Goal: Information Seeking & Learning: Understand process/instructions

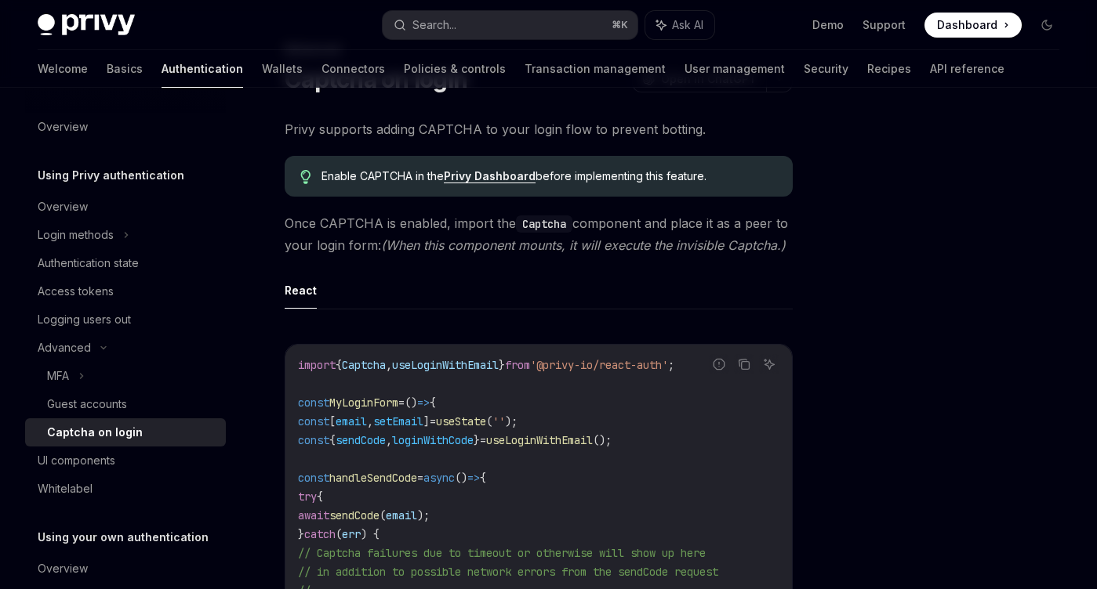
scroll to position [78, 0]
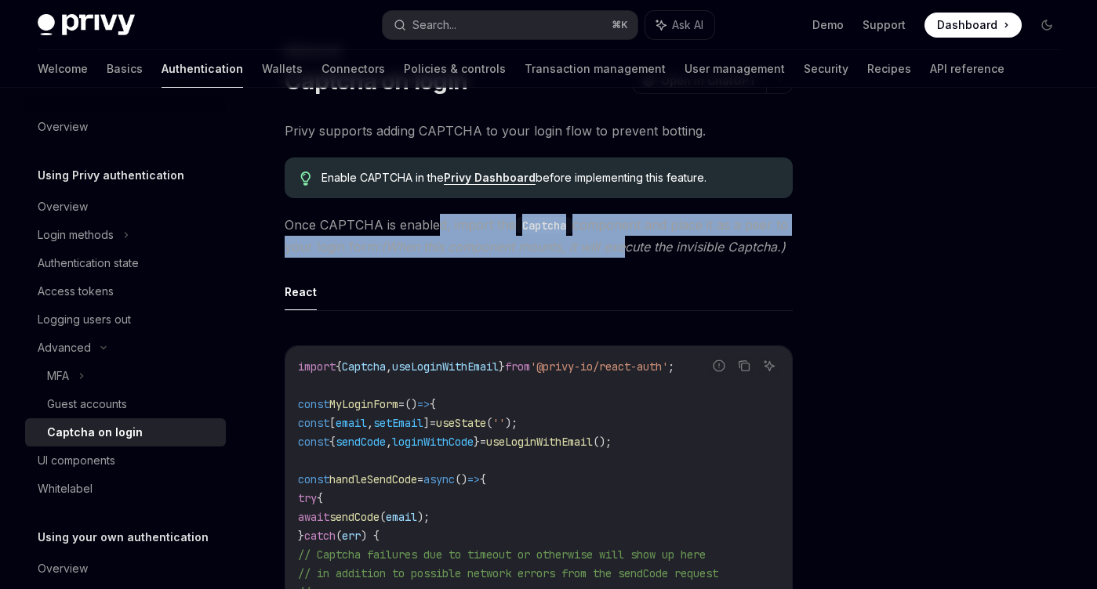
drag, startPoint x: 436, startPoint y: 223, endPoint x: 626, endPoint y: 258, distance: 193.6
click at [626, 258] on div "Privy supports adding CAPTCHA to your login flow to prevent botting. Enable CAP…" at bounding box center [539, 560] width 508 height 881
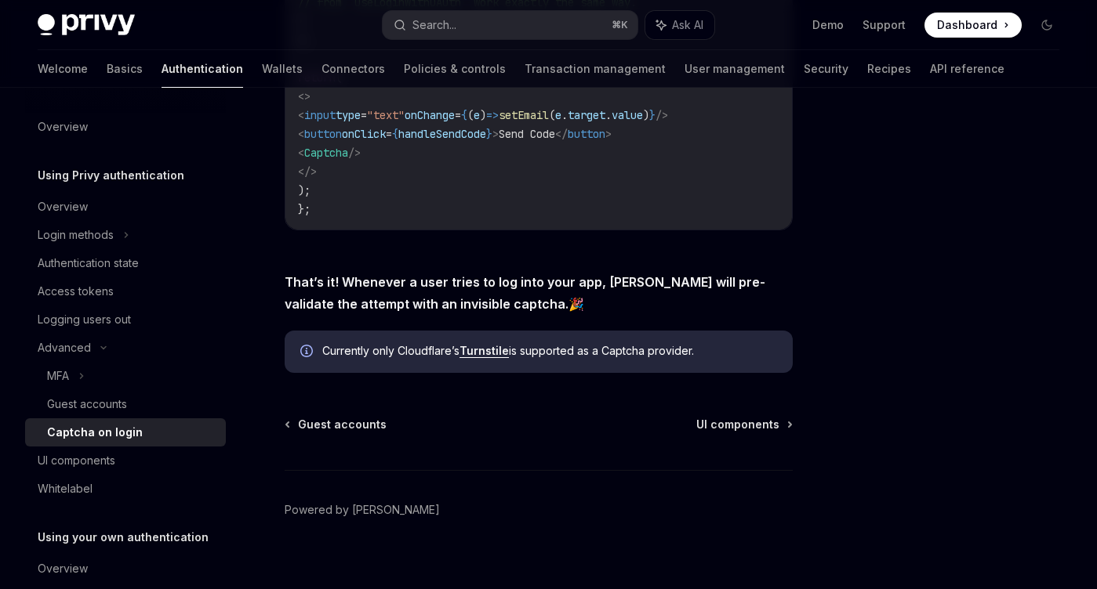
scroll to position [728, 0]
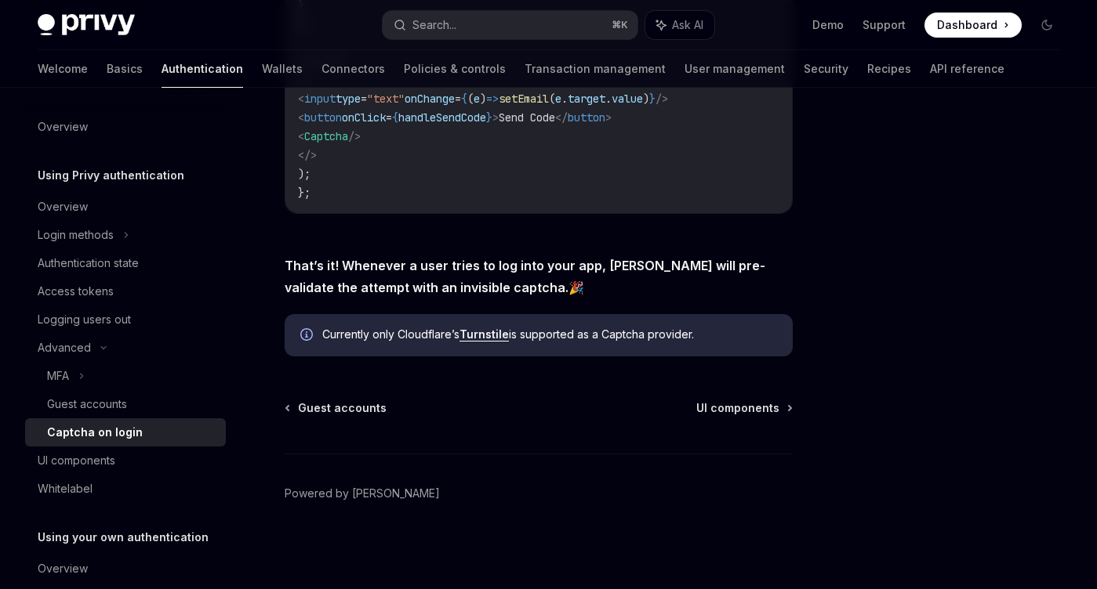
drag, startPoint x: 568, startPoint y: 260, endPoint x: 709, endPoint y: 278, distance: 142.2
click at [709, 278] on span "That’s it! Whenever a user tries to log into your app, [PERSON_NAME] will pre-v…" at bounding box center [539, 277] width 508 height 44
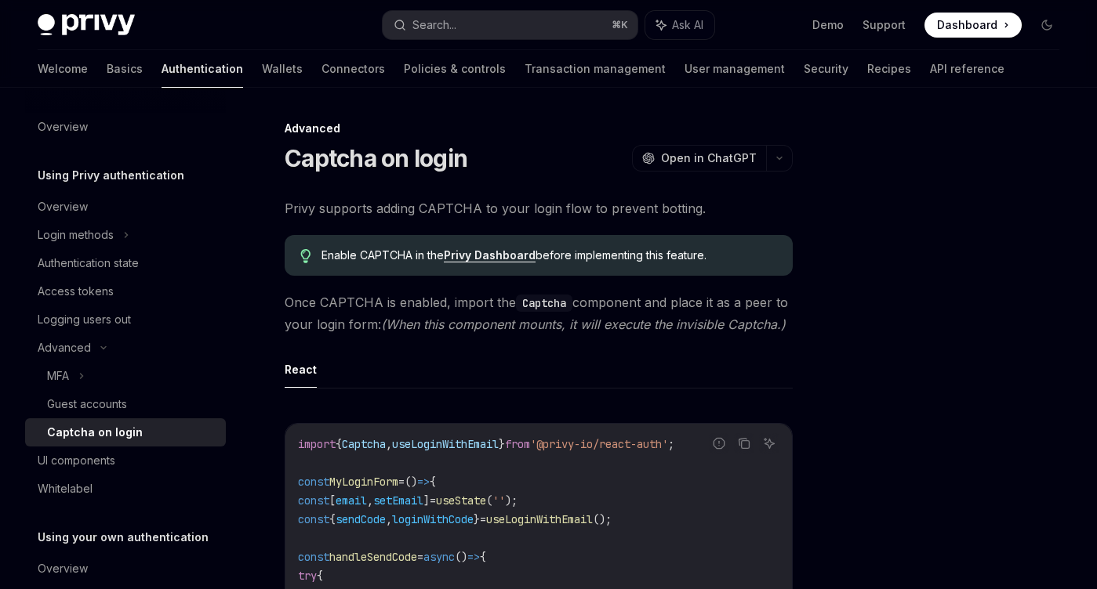
scroll to position [212, 0]
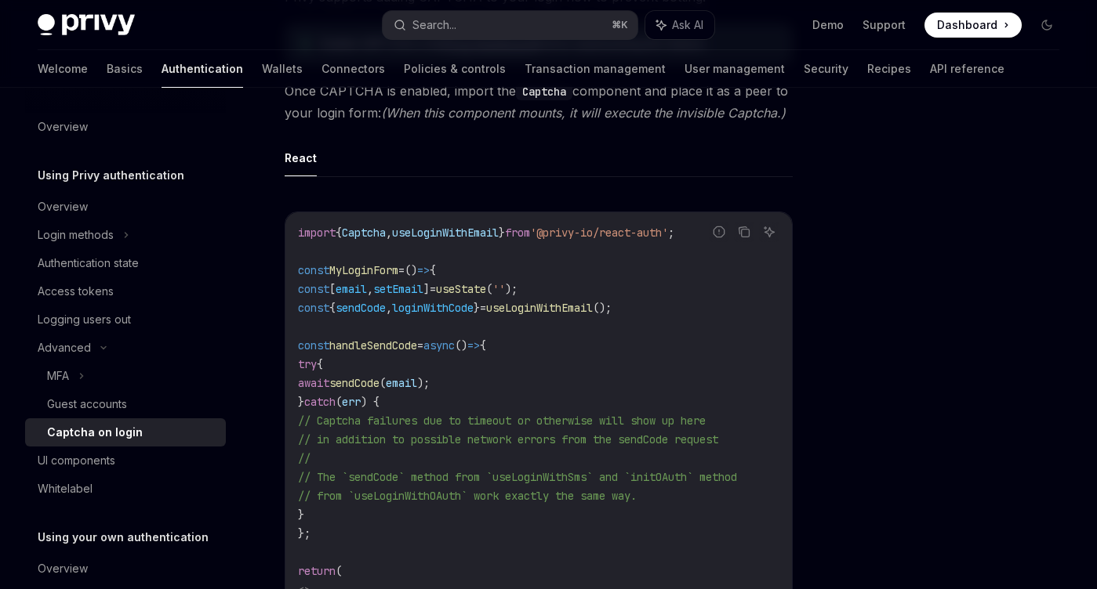
click at [486, 293] on span "useState" at bounding box center [461, 289] width 50 height 14
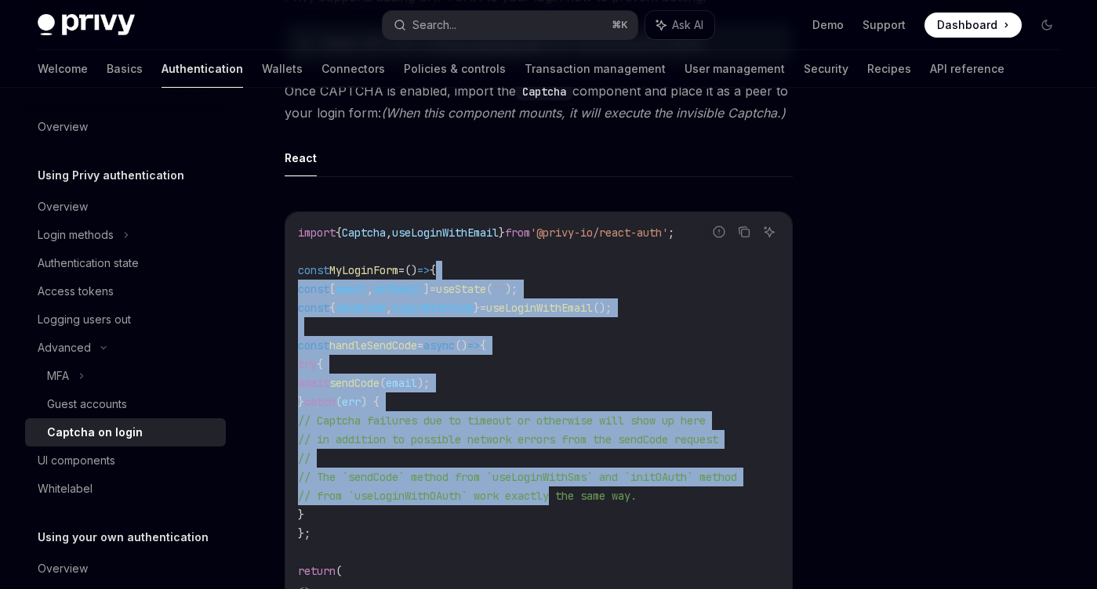
drag, startPoint x: 494, startPoint y: 264, endPoint x: 562, endPoint y: 490, distance: 235.8
click at [562, 490] on code "import { Captcha , useLoginWithEmail } from '@privy-io/react-auth' ; const MyLo…" at bounding box center [538, 467] width 481 height 489
click at [562, 490] on span "// from `useLoginWithOAuth` work exactly the same way." at bounding box center [467, 496] width 339 height 14
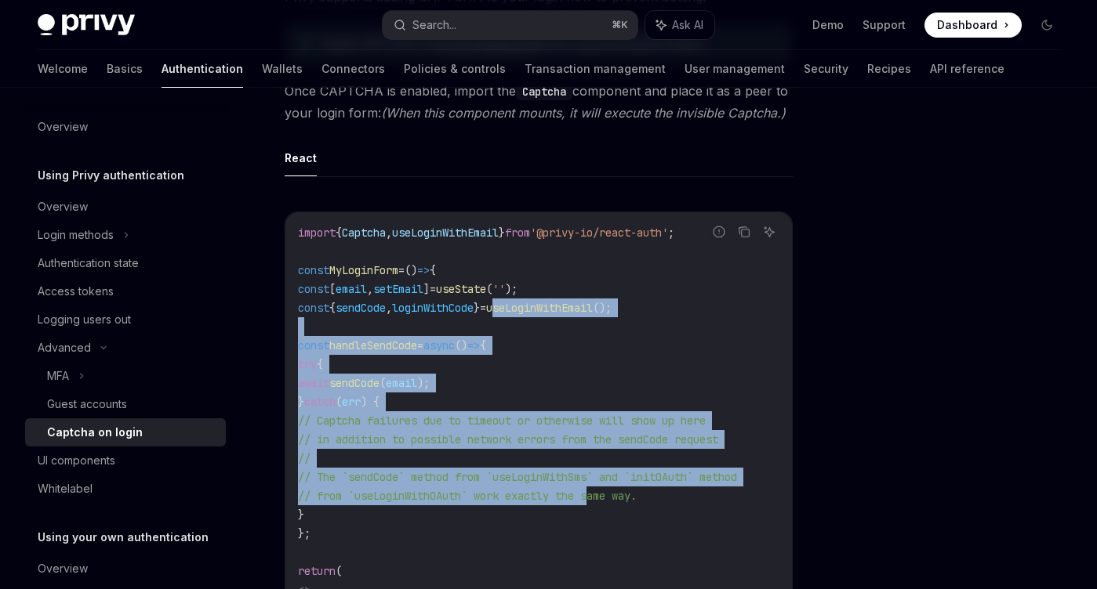
drag, startPoint x: 562, startPoint y: 490, endPoint x: 540, endPoint y: 305, distance: 186.3
click at [540, 305] on code "import { Captcha , useLoginWithEmail } from '@privy-io/react-auth' ; const MyLo…" at bounding box center [538, 467] width 481 height 489
click at [540, 305] on span "useLoginWithEmail" at bounding box center [539, 308] width 107 height 14
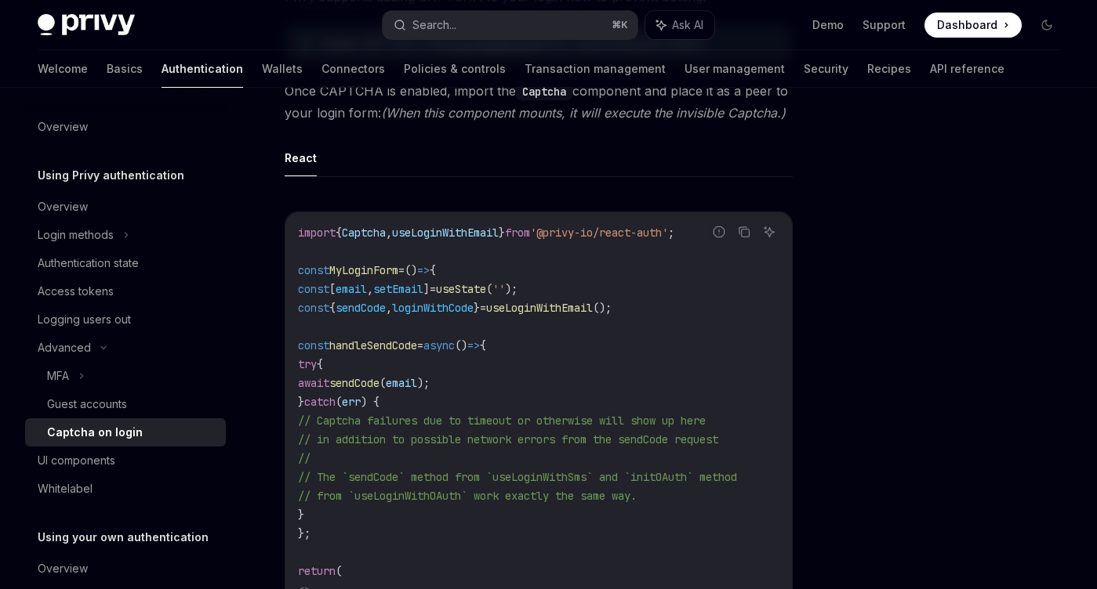
click at [894, 223] on div at bounding box center [952, 354] width 238 height 470
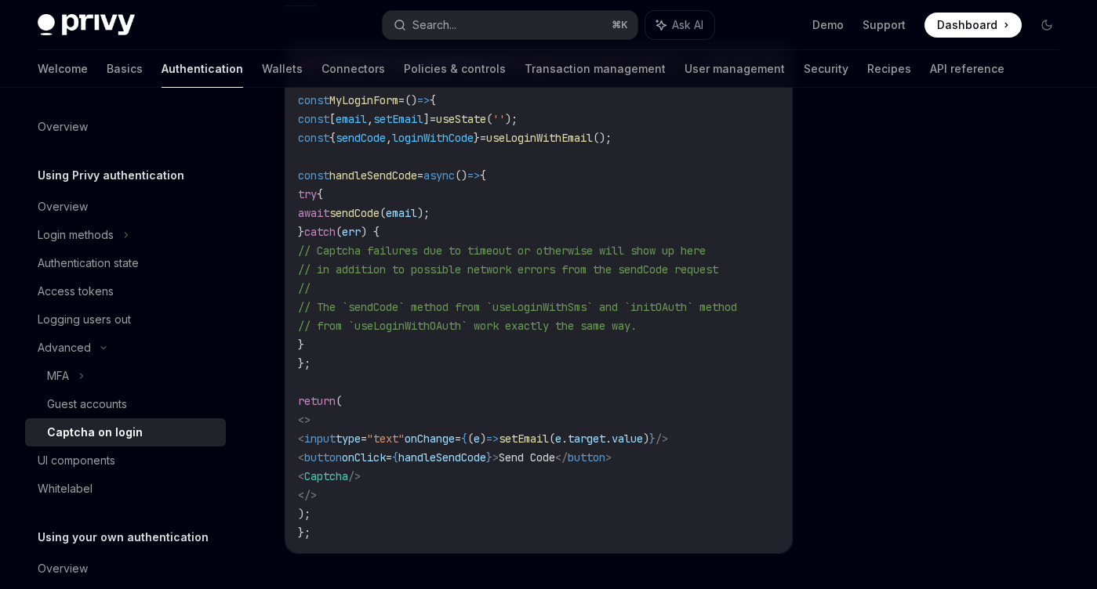
scroll to position [383, 0]
